Goal: Task Accomplishment & Management: Manage account settings

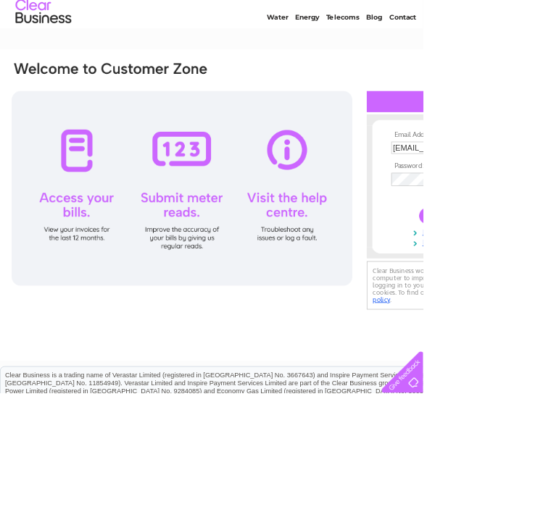
type input "Parkland1@icloud.com"
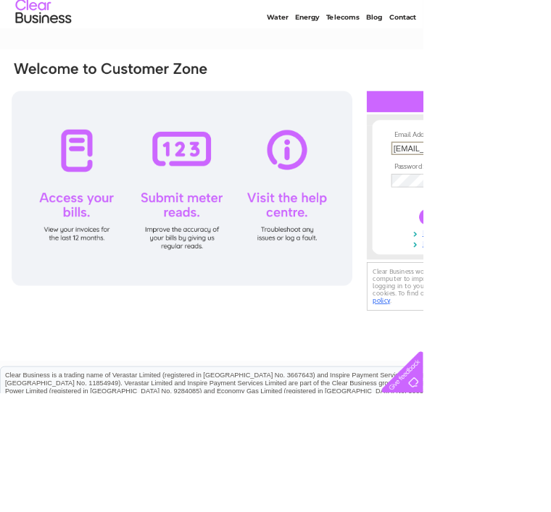
click at [550, 57] on html "Email Address: Parkland1@icloud.com Password: Forgotten password?" at bounding box center [275, 342] width 551 height 773
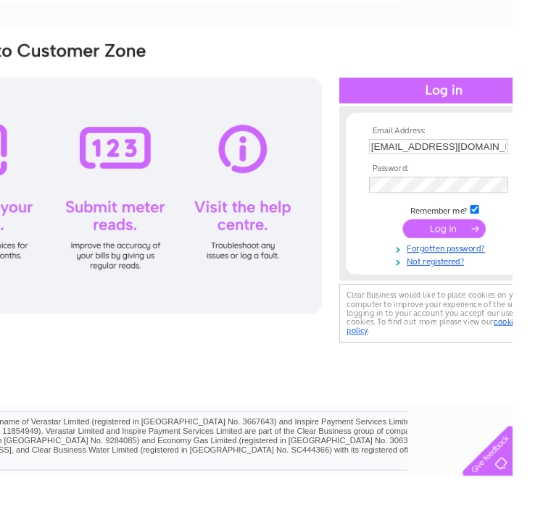
scroll to position [101, 143]
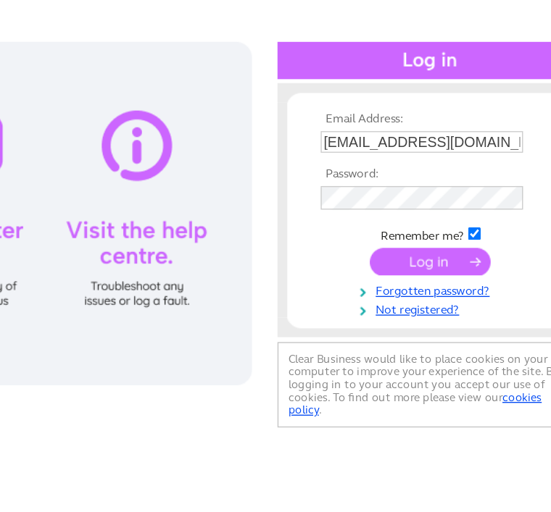
click at [366, 238] on link "Forgotten password?" at bounding box center [448, 245] width 165 height 14
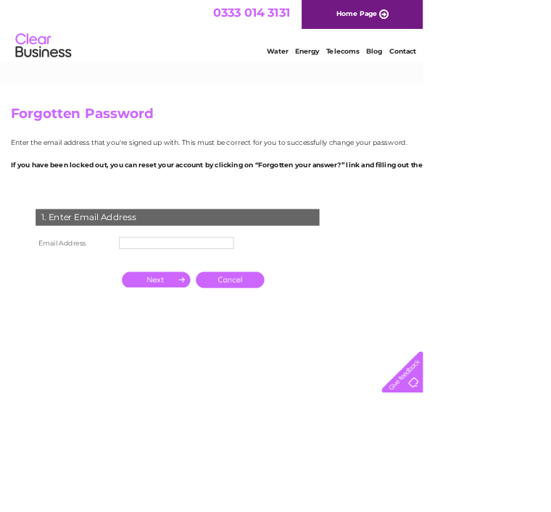
click at [171, 312] on input "text" at bounding box center [229, 317] width 149 height 16
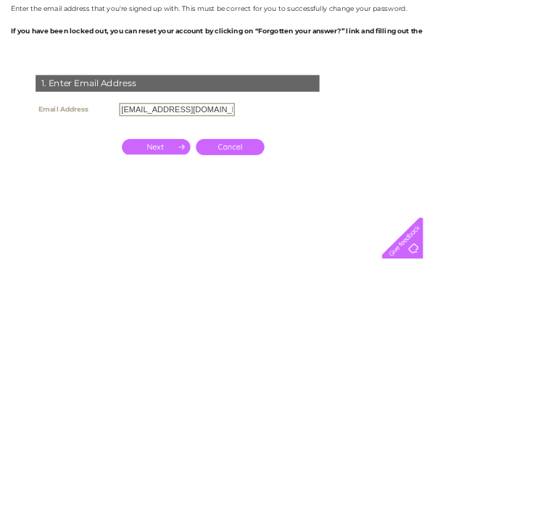
click at [157, 309] on input "[EMAIL_ADDRESS][DOMAIN_NAME]" at bounding box center [230, 317] width 151 height 17
click at [162, 309] on input "Parkland1@icloud.com" at bounding box center [230, 317] width 151 height 17
click at [155, 309] on input "Parkland1@icloud.com" at bounding box center [230, 317] width 151 height 17
click at [162, 309] on input "Parkland1@icloud.com" at bounding box center [230, 317] width 151 height 17
click at [180, 309] on input "Parkland1@icloud.com" at bounding box center [230, 317] width 151 height 17
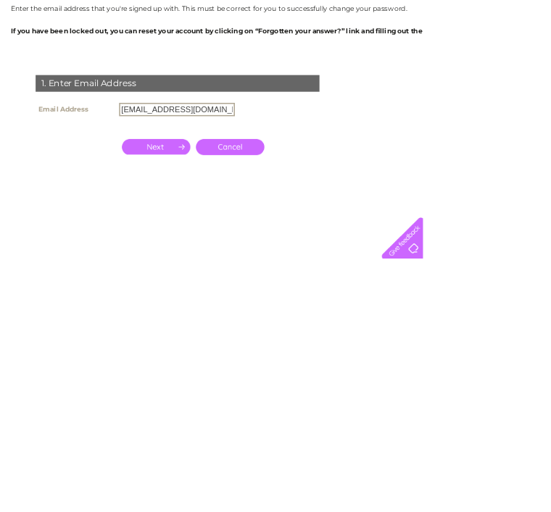
click at [160, 309] on input "Parkland1@icloud.com" at bounding box center [230, 317] width 151 height 17
click at [144, 305] on th "Email Address" at bounding box center [97, 317] width 109 height 25
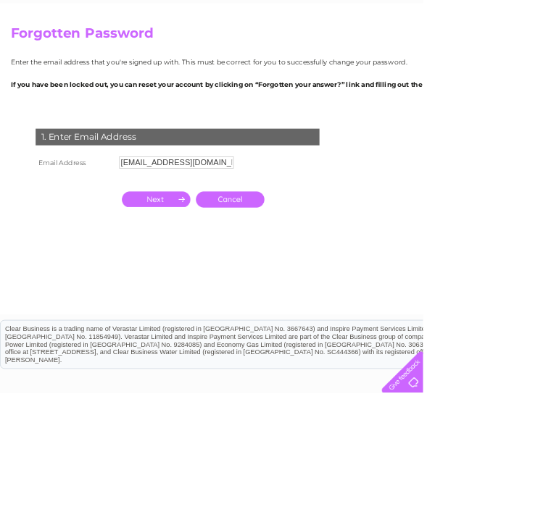
click at [184, 215] on input "Parkland1@icloud.com" at bounding box center [229, 212] width 149 height 16
click at [200, 204] on input "Parkland1@icloud.com" at bounding box center [230, 212] width 151 height 17
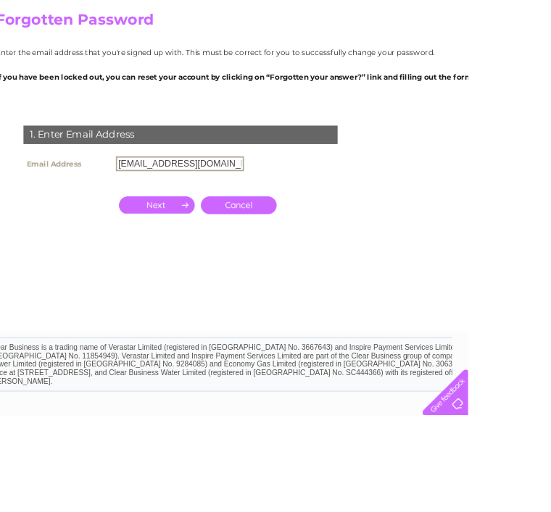
scroll to position [101, 49]
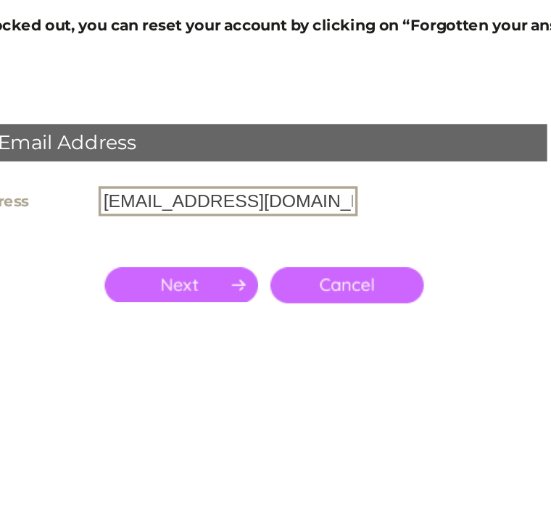
click at [106, 207] on input "Parkland1@icloud.com" at bounding box center [181, 215] width 151 height 17
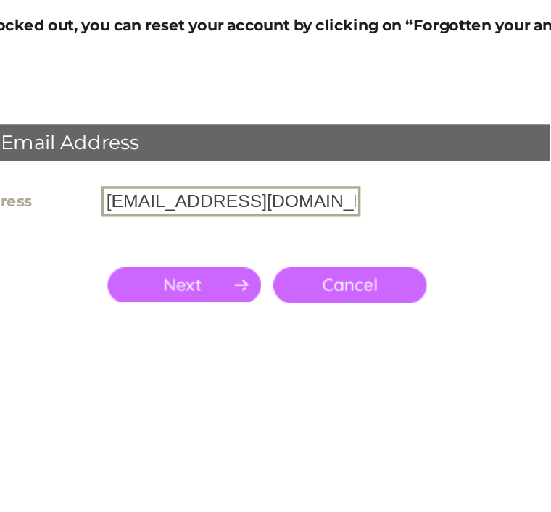
click at [106, 207] on input "Parkland1@icloud.com" at bounding box center [181, 215] width 151 height 17
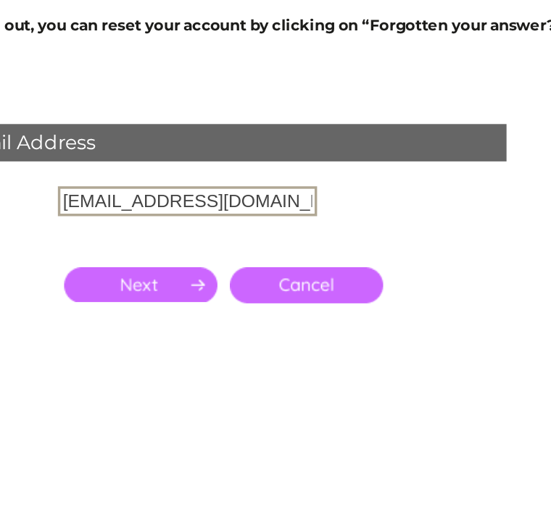
click at [106, 207] on input "Parkland1@icloud.com" at bounding box center [181, 215] width 151 height 17
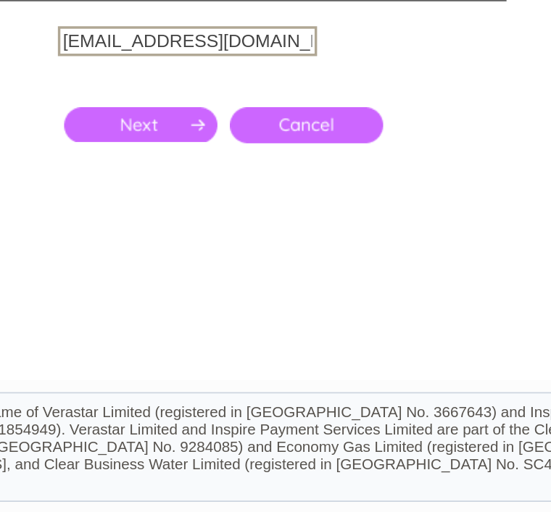
click at [109, 254] on input "button" at bounding box center [153, 264] width 89 height 20
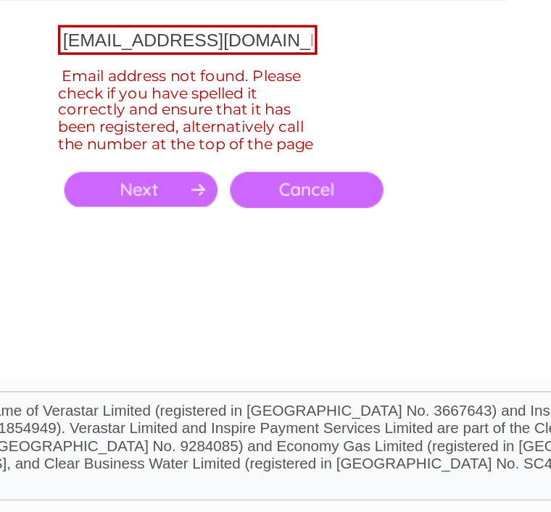
click at [106, 201] on input "parkland@icloud.com" at bounding box center [181, 209] width 151 height 17
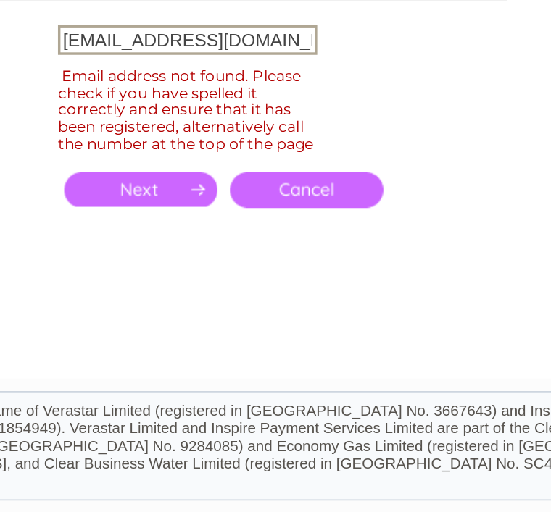
scroll to position [107, 49]
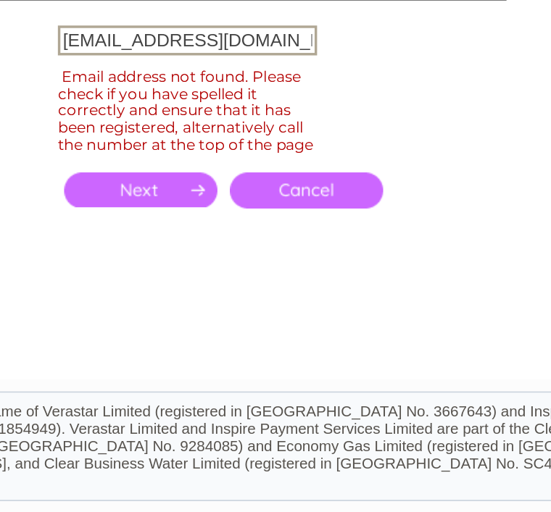
type input "parkland1@icloud.com"
click at [109, 288] on input "button" at bounding box center [153, 298] width 89 height 20
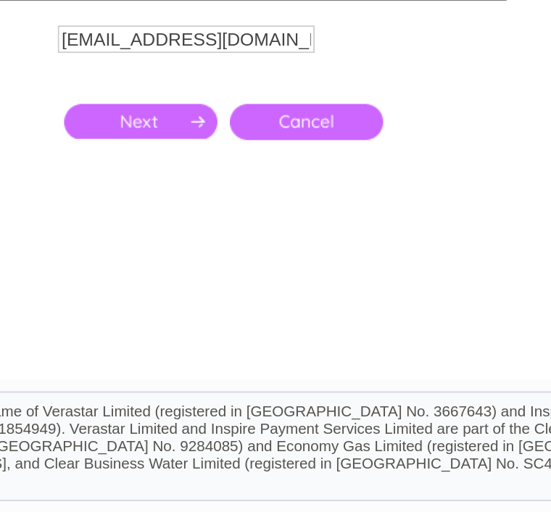
scroll to position [107, 49]
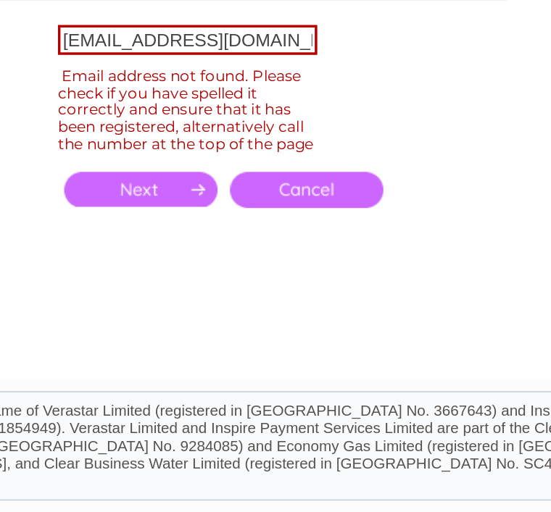
click at [109, 287] on input "button" at bounding box center [153, 297] width 89 height 20
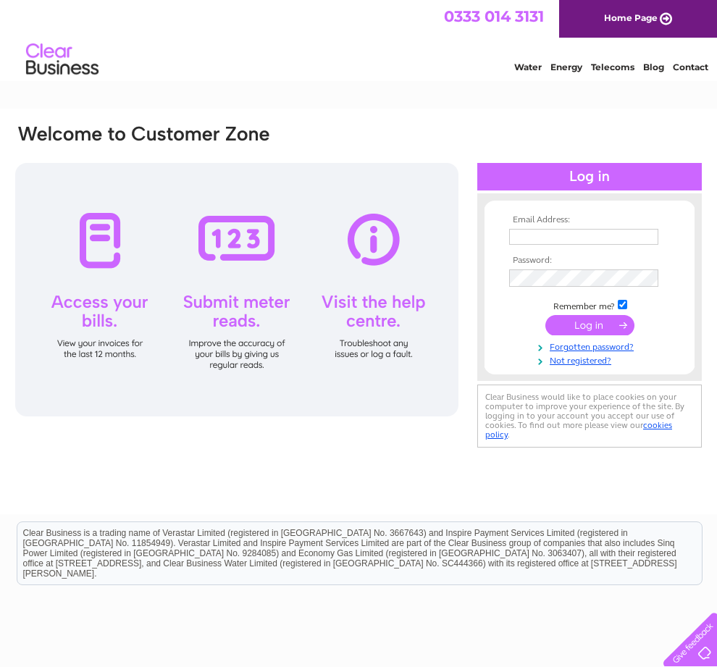
click at [509, 229] on input "text" at bounding box center [583, 237] width 149 height 16
click at [509, 229] on input "text" at bounding box center [584, 237] width 151 height 17
click at [485, 215] on form "Email Address: Password: Remember me?" at bounding box center [590, 291] width 210 height 153
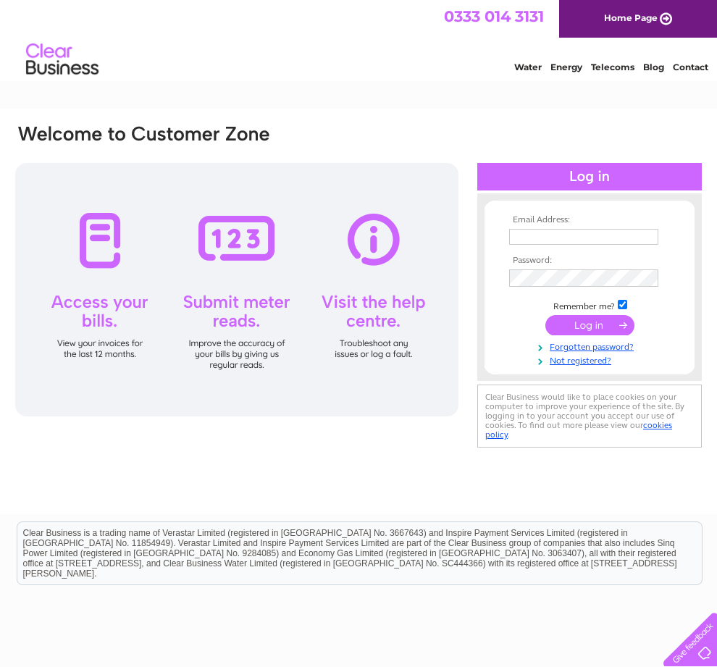
click at [509, 229] on input "text" at bounding box center [583, 237] width 149 height 16
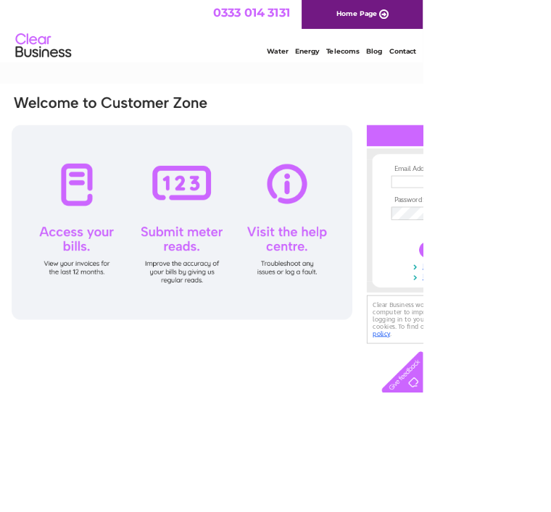
scroll to position [55, 137]
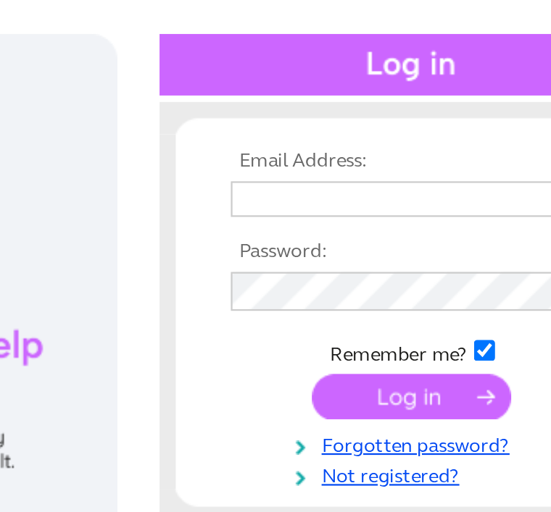
click at [373, 174] on input "text" at bounding box center [447, 182] width 149 height 16
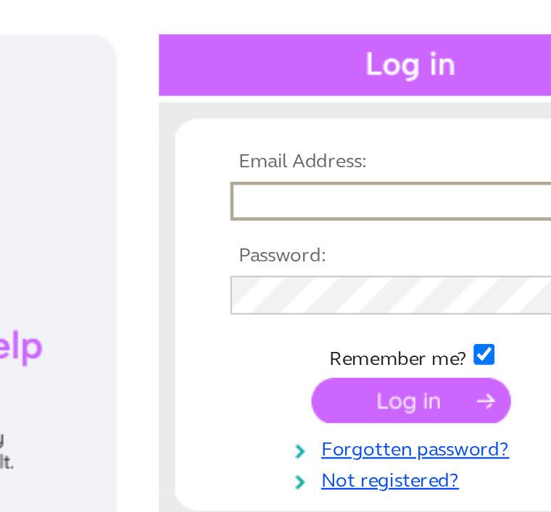
type input "P"
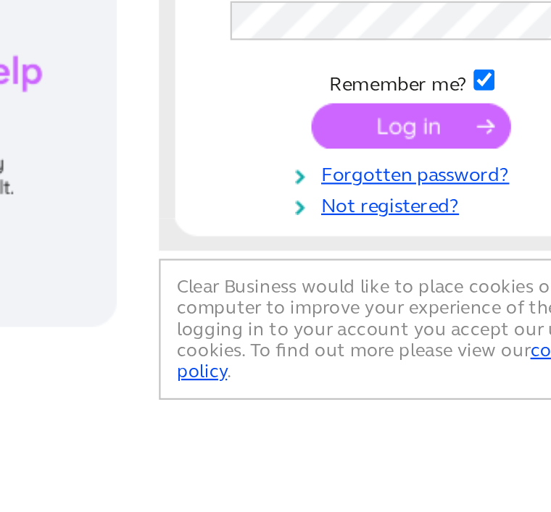
type input "parkla"
click at [369, 160] on tbody "Email Address: parkla Password: Remember me?" at bounding box center [453, 236] width 168 height 153
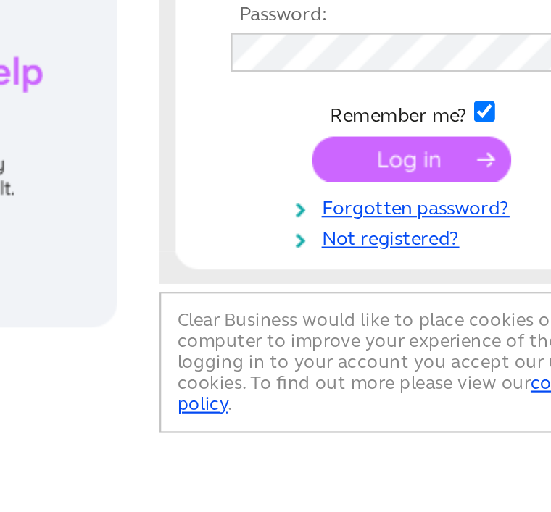
click at [373, 300] on link "Forgotten password?" at bounding box center [455, 307] width 165 height 14
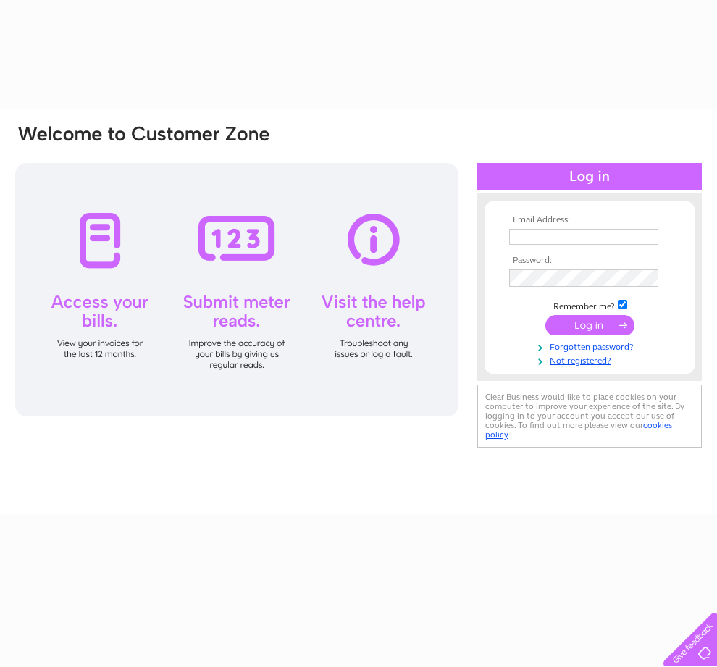
click at [509, 339] on link "Forgotten password?" at bounding box center [591, 346] width 165 height 14
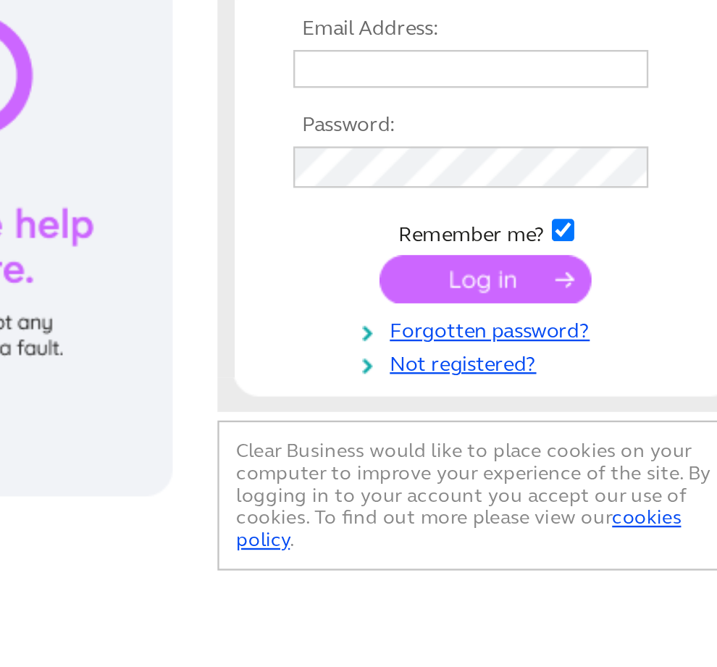
click at [509, 339] on link "Forgotten password?" at bounding box center [591, 346] width 165 height 14
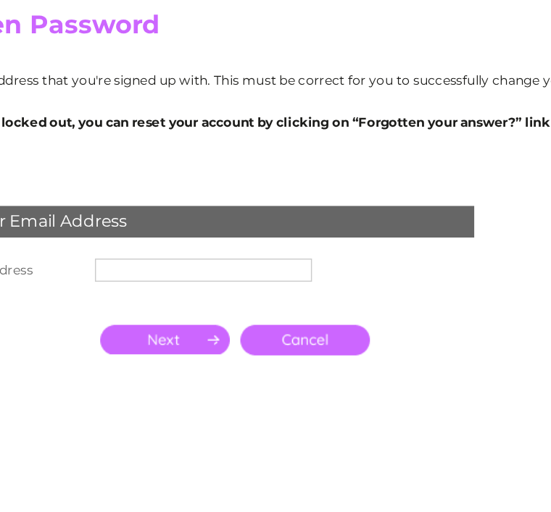
click at [105, 244] on input "text" at bounding box center [179, 252] width 149 height 16
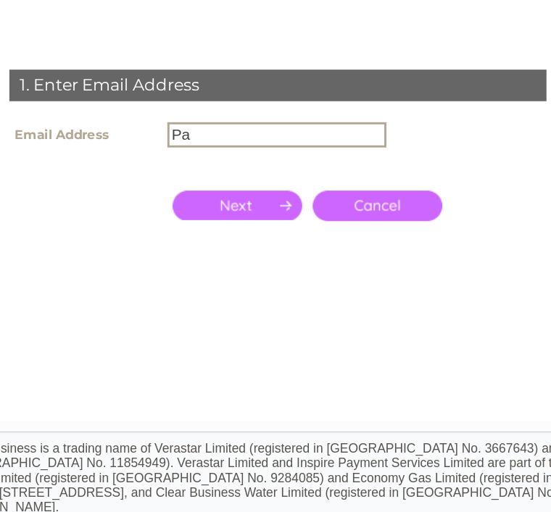
type input "P"
type input "[EMAIL_ADDRESS][DOMAIN_NAME]"
click at [157, 291] on input "button" at bounding box center [163, 301] width 89 height 20
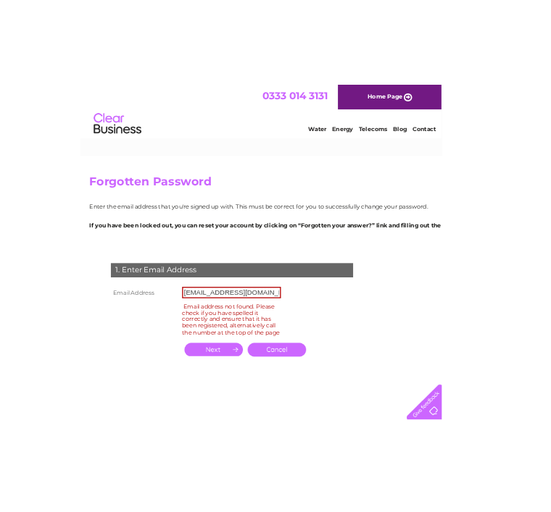
scroll to position [4, 0]
